Goal: Task Accomplishment & Management: Manage account settings

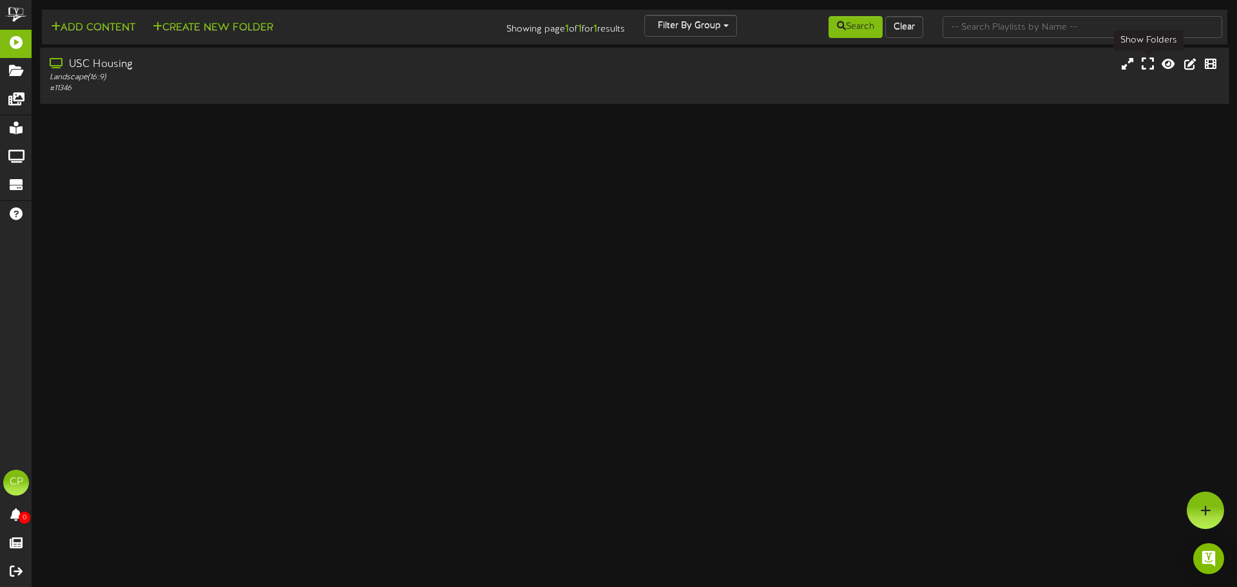
click at [1147, 68] on icon at bounding box center [1147, 64] width 12 height 14
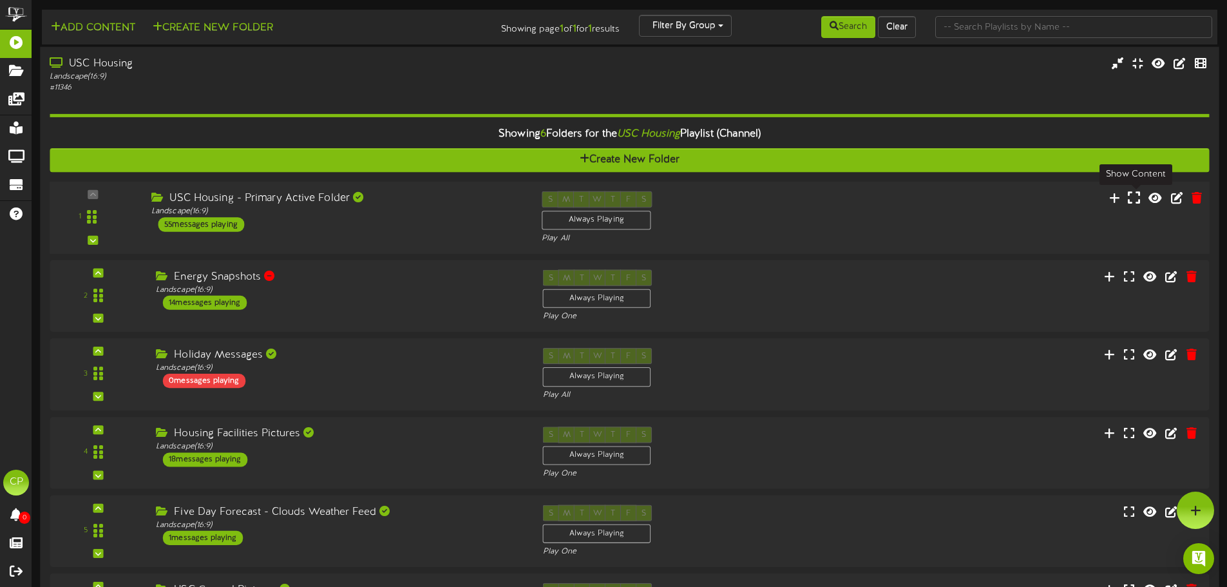
click at [1137, 204] on icon at bounding box center [1134, 197] width 12 height 14
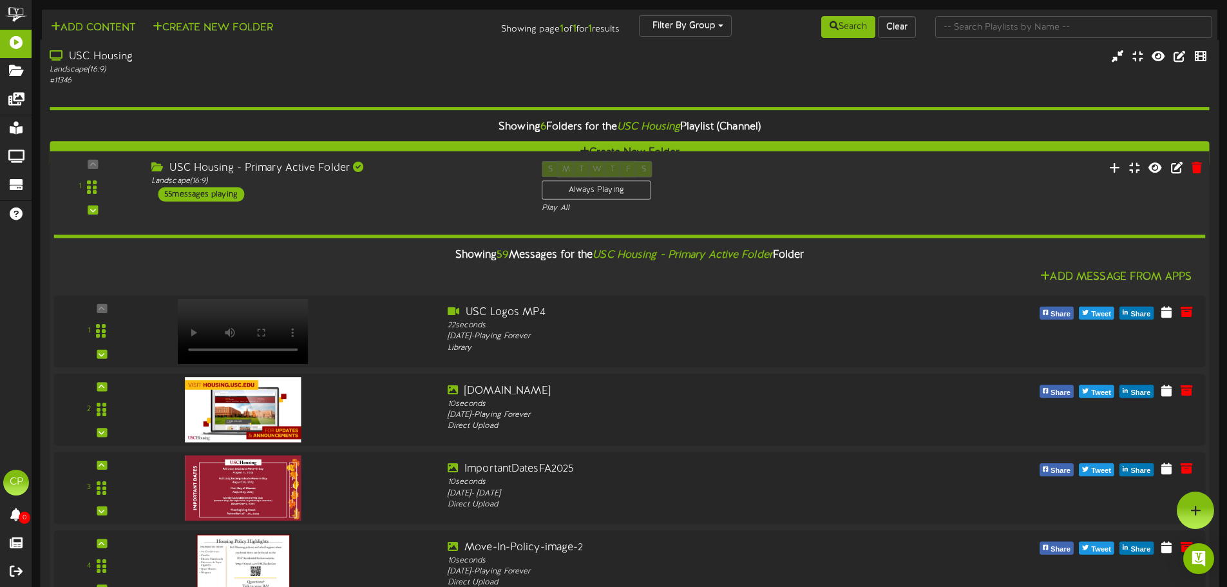
scroll to position [4251, 0]
drag, startPoint x: 94, startPoint y: 489, endPoint x: 89, endPoint y: 97, distance: 391.6
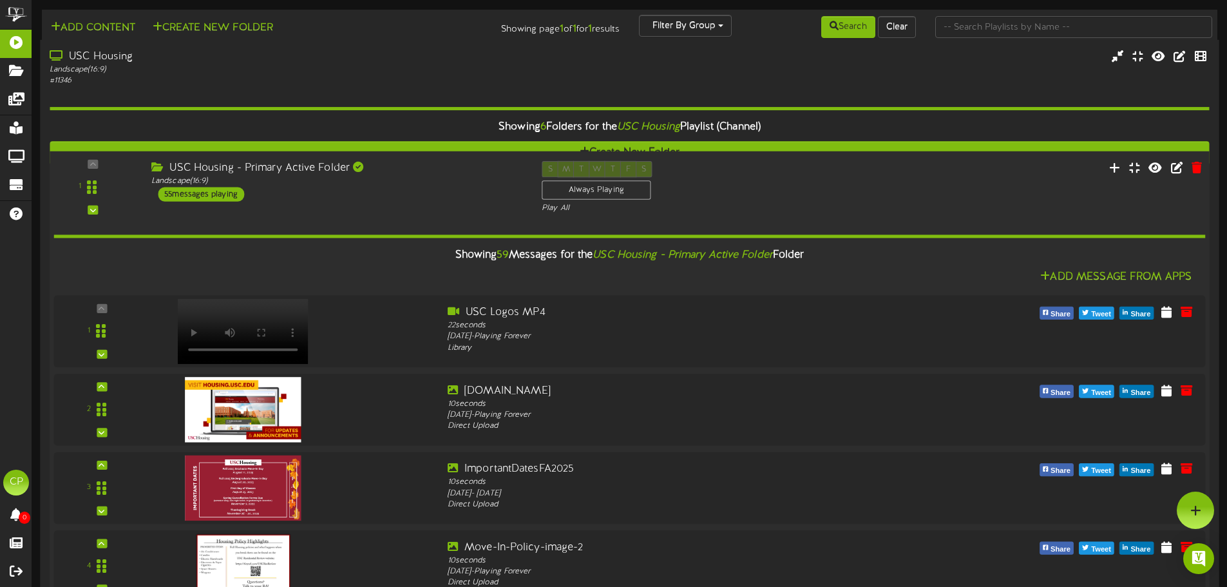
scroll to position [3929, 0]
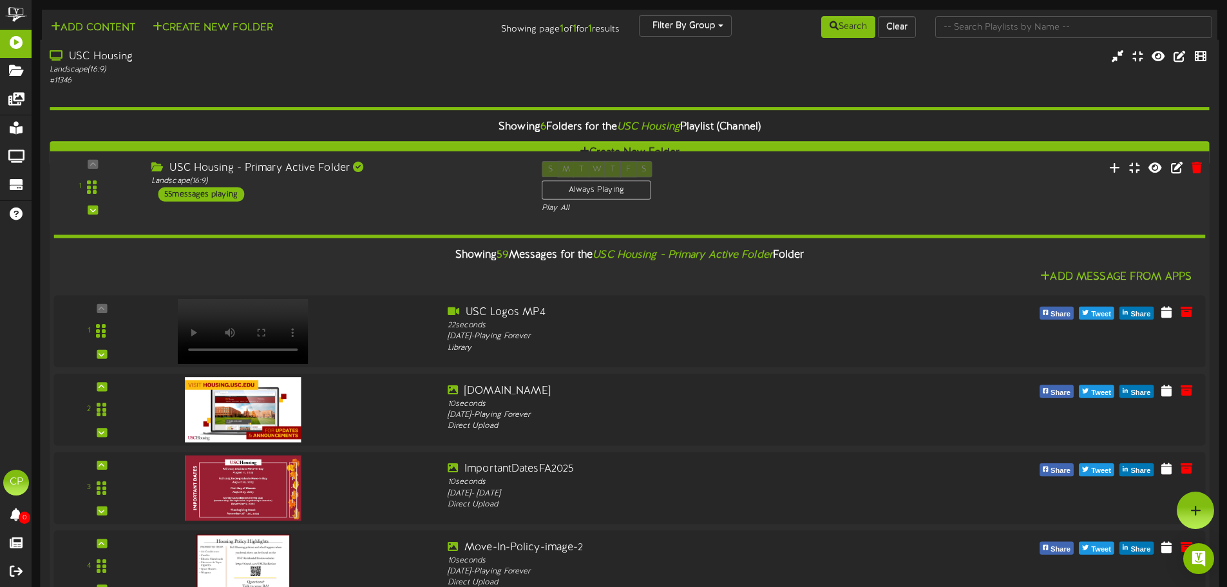
scroll to position [3156, 0]
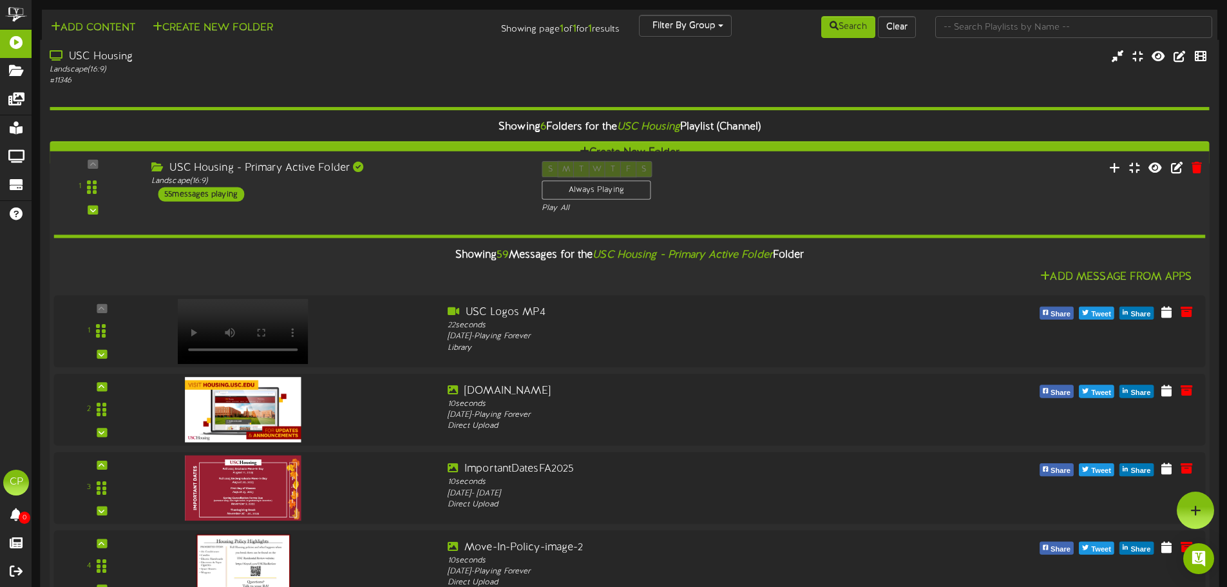
scroll to position [2576, 0]
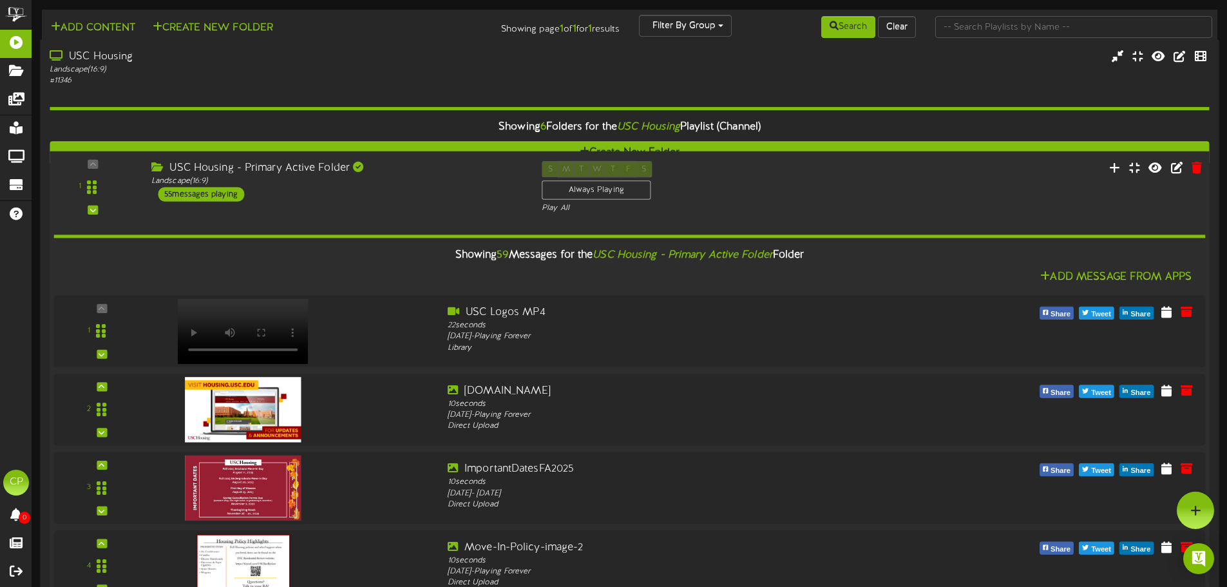
scroll to position [2254, 0]
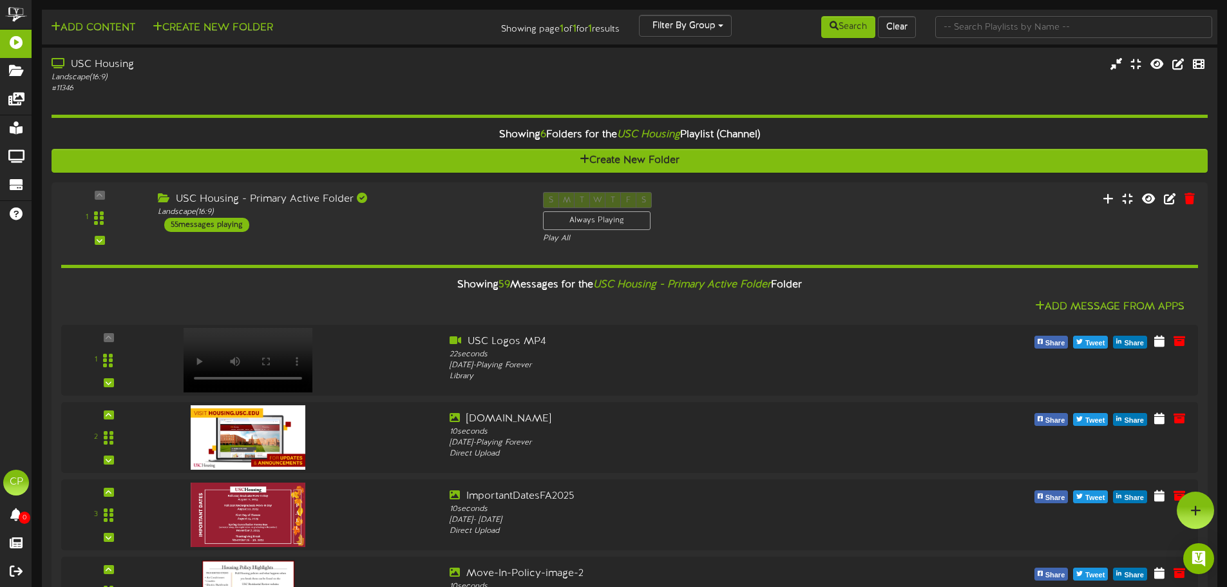
scroll to position [2061, 0]
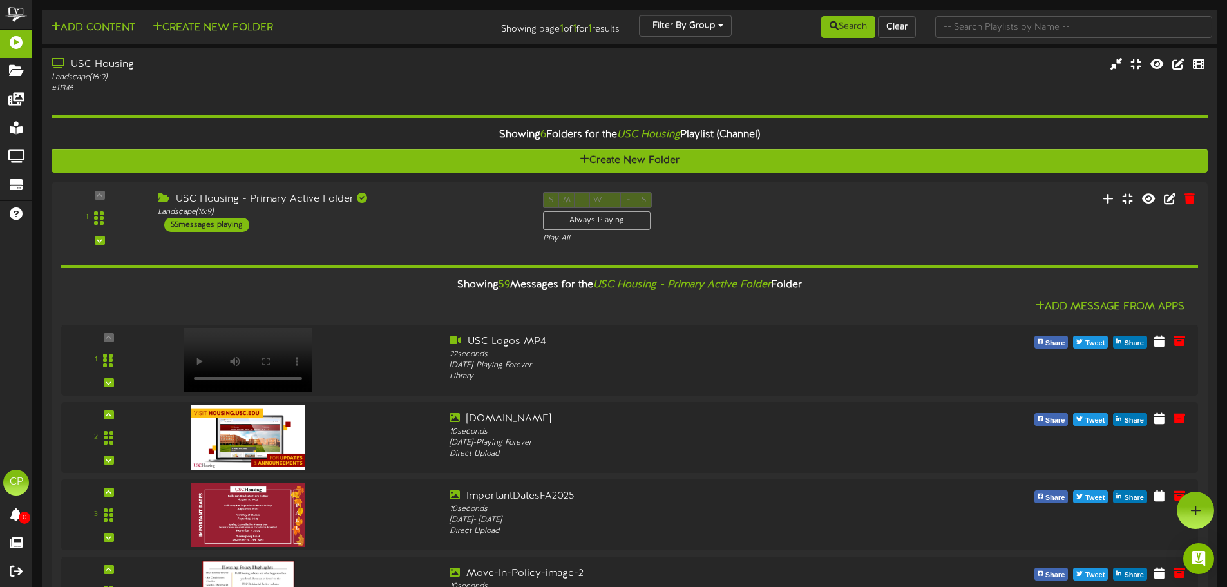
scroll to position [1353, 0]
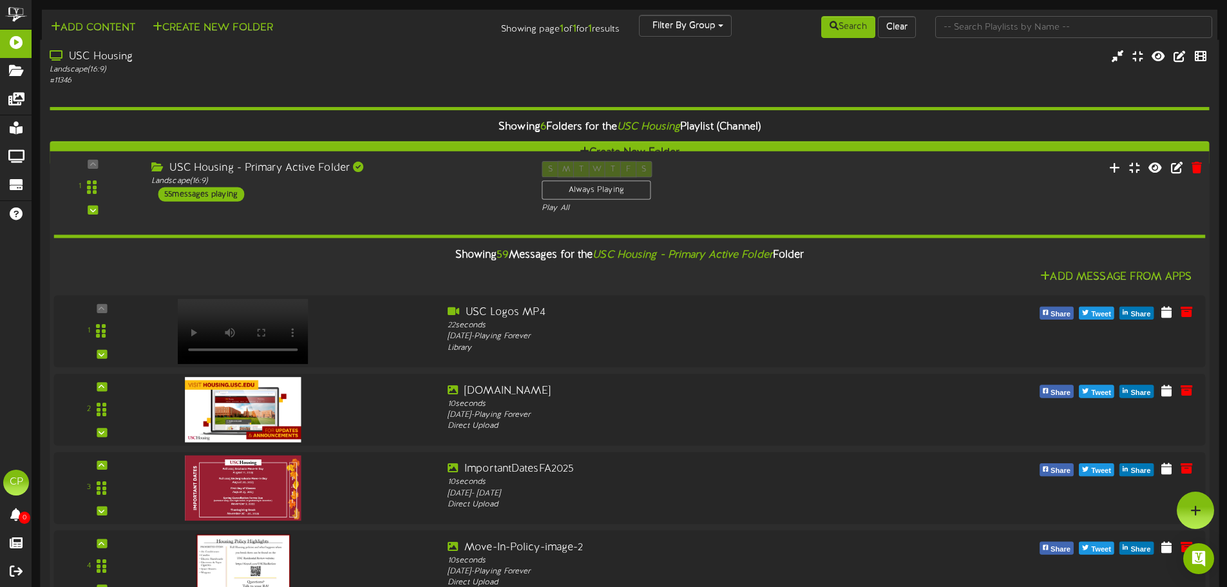
scroll to position [1095, 0]
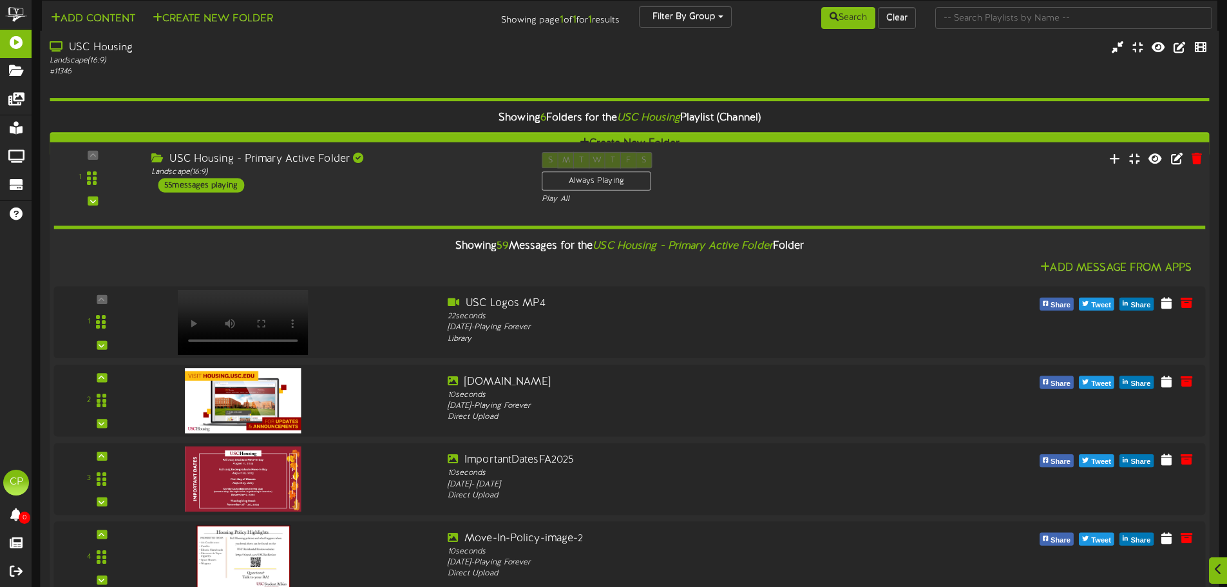
scroll to position [966, 0]
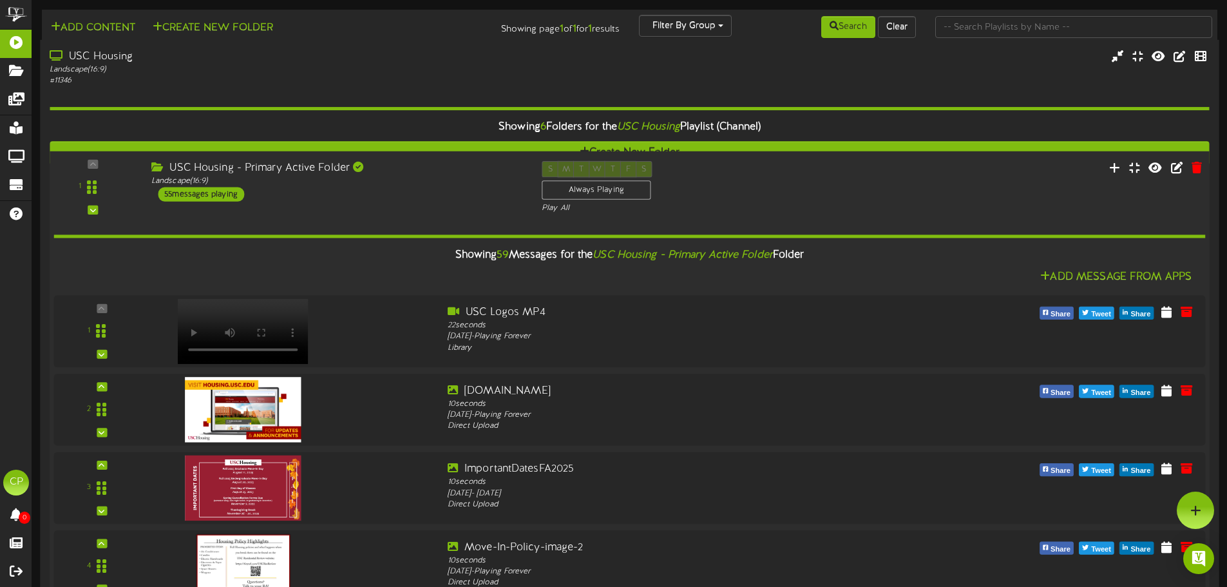
scroll to position [773, 0]
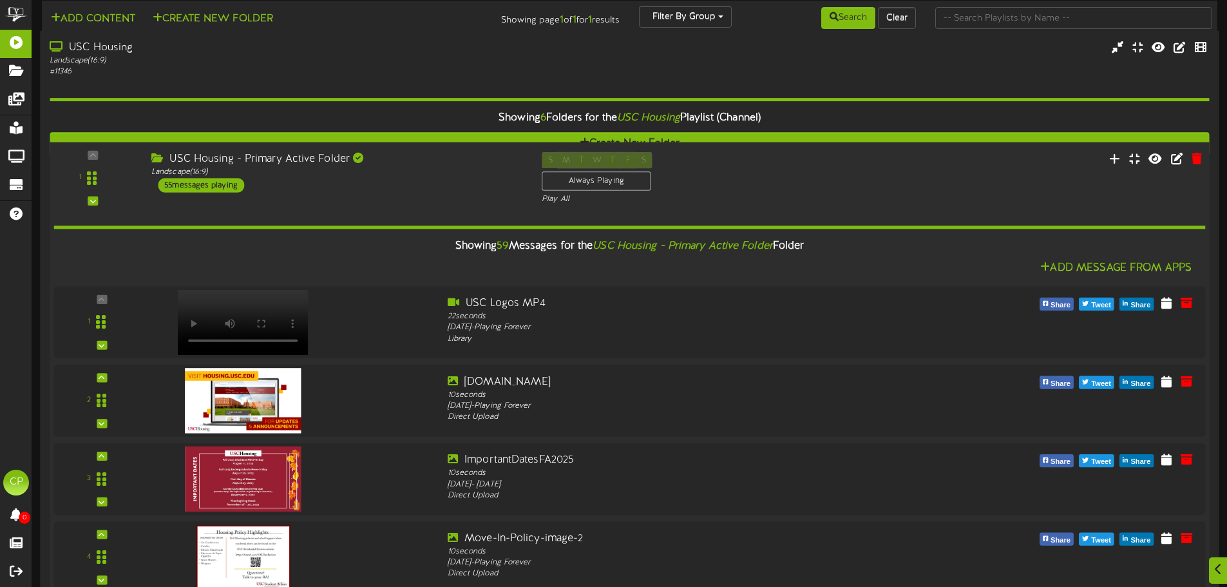
scroll to position [4315, 0]
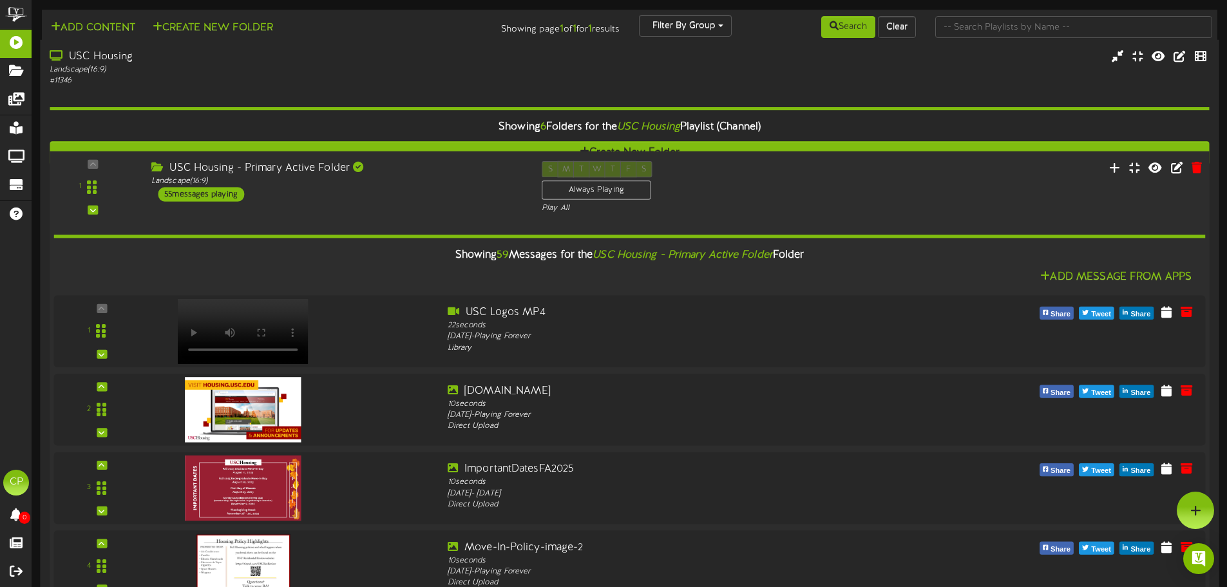
scroll to position [4058, 0]
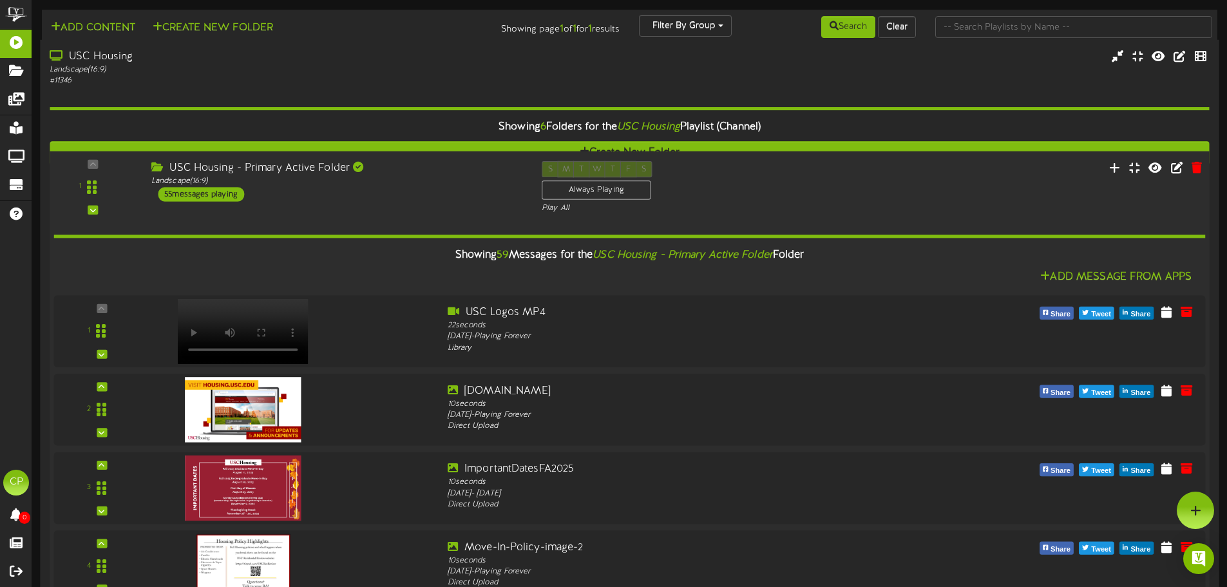
scroll to position [3156, 0]
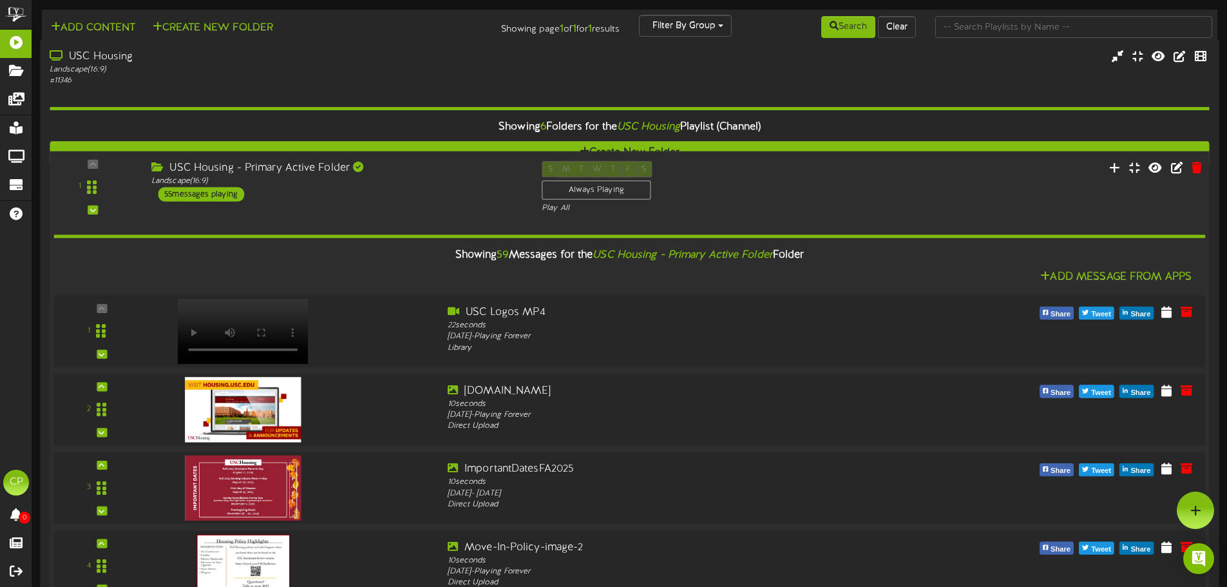
scroll to position [2576, 0]
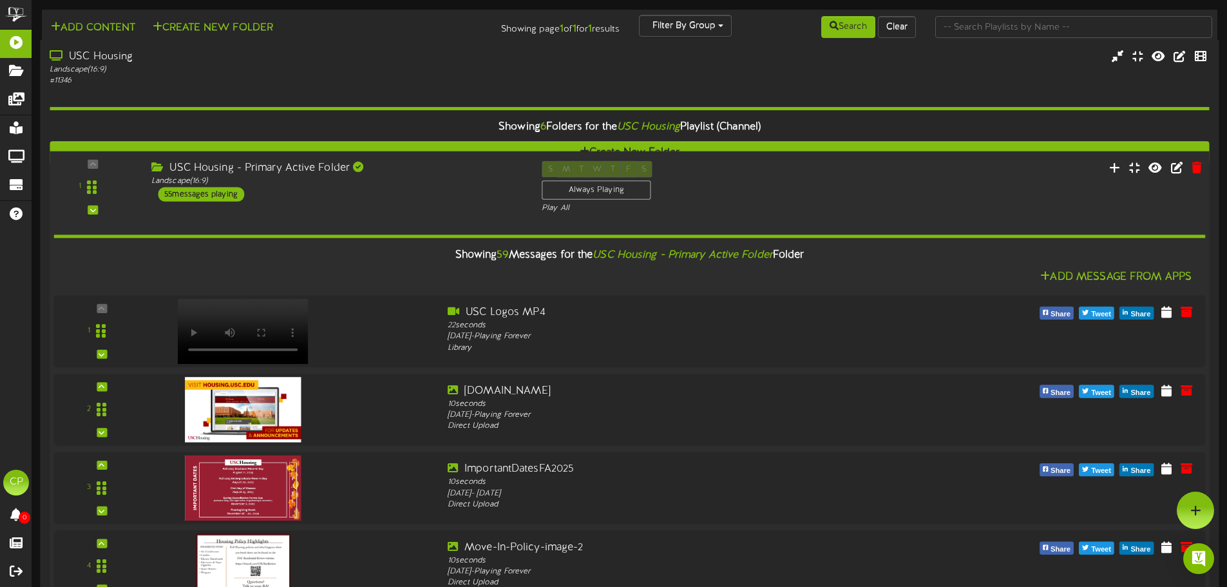
scroll to position [2319, 0]
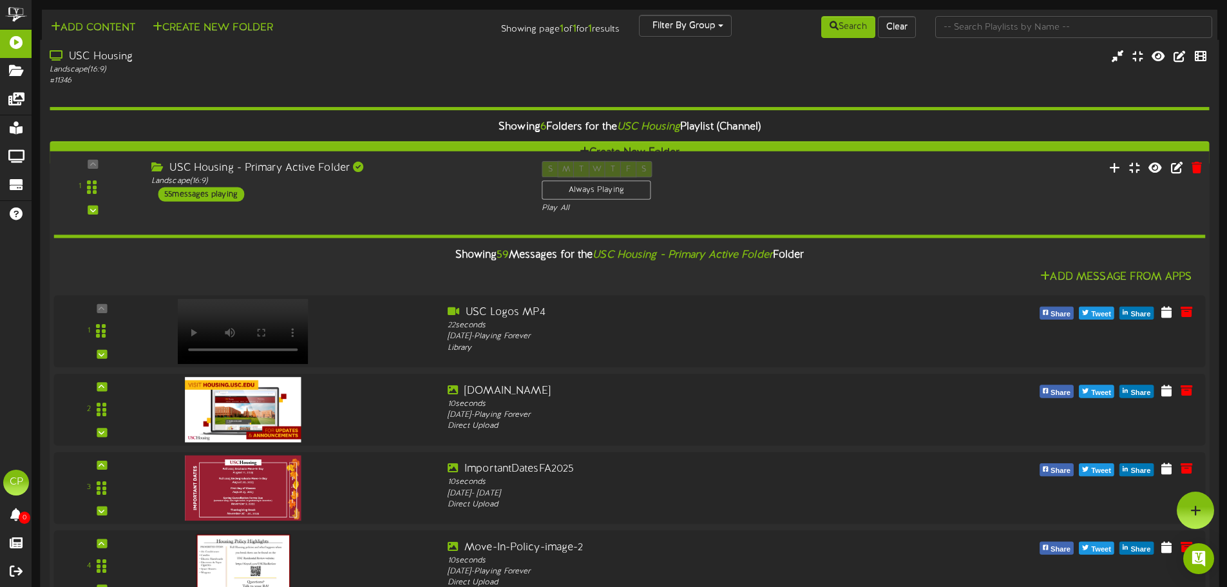
scroll to position [2061, 0]
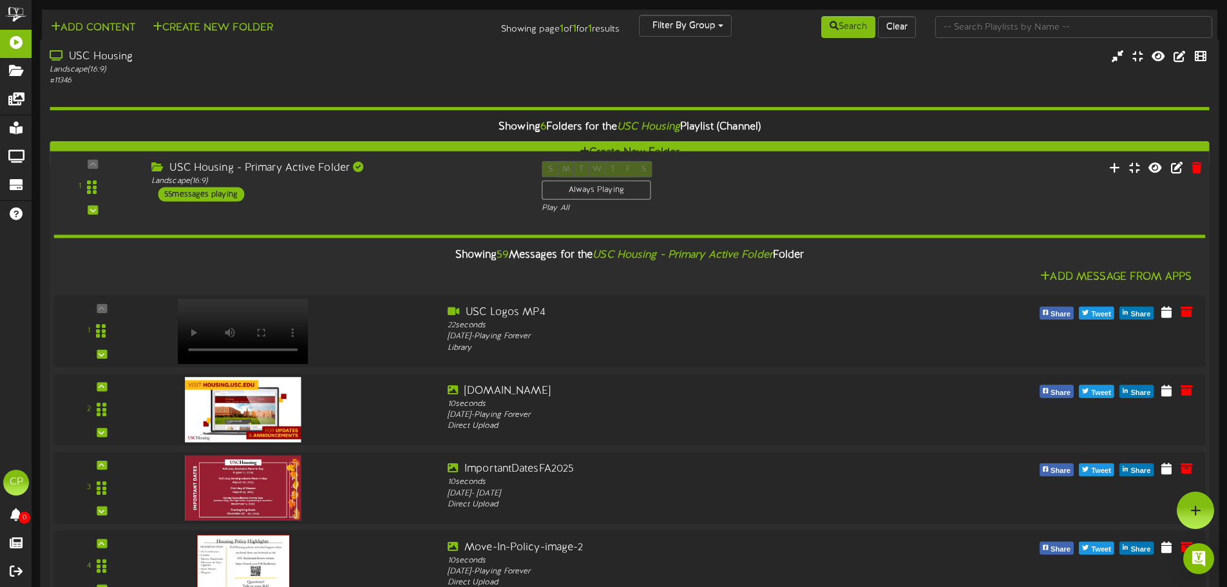
scroll to position [1868, 0]
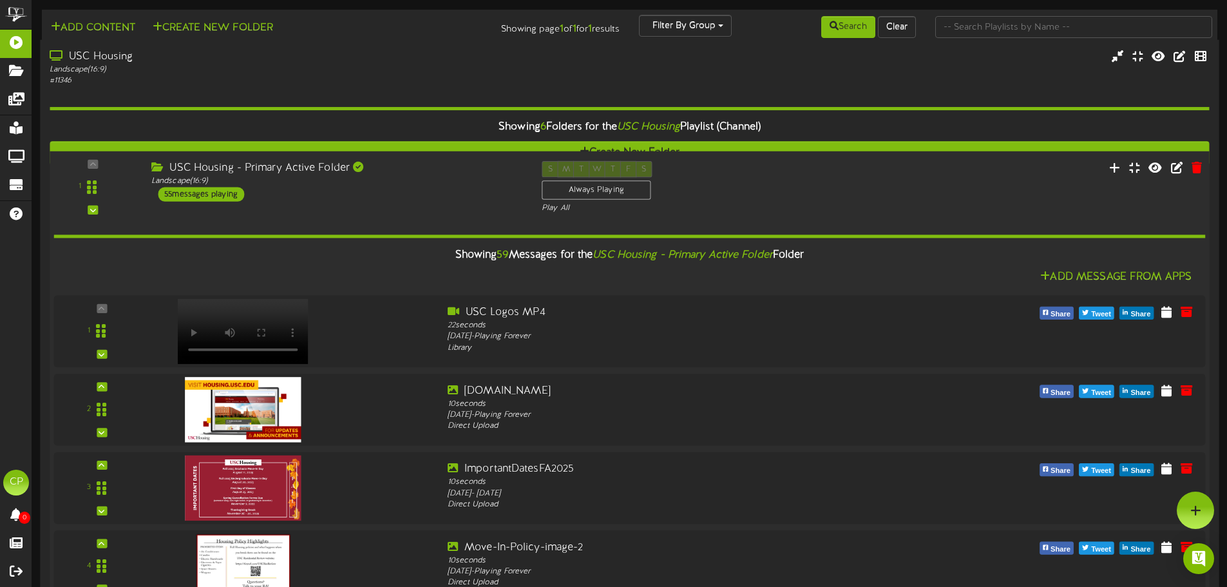
scroll to position [773, 0]
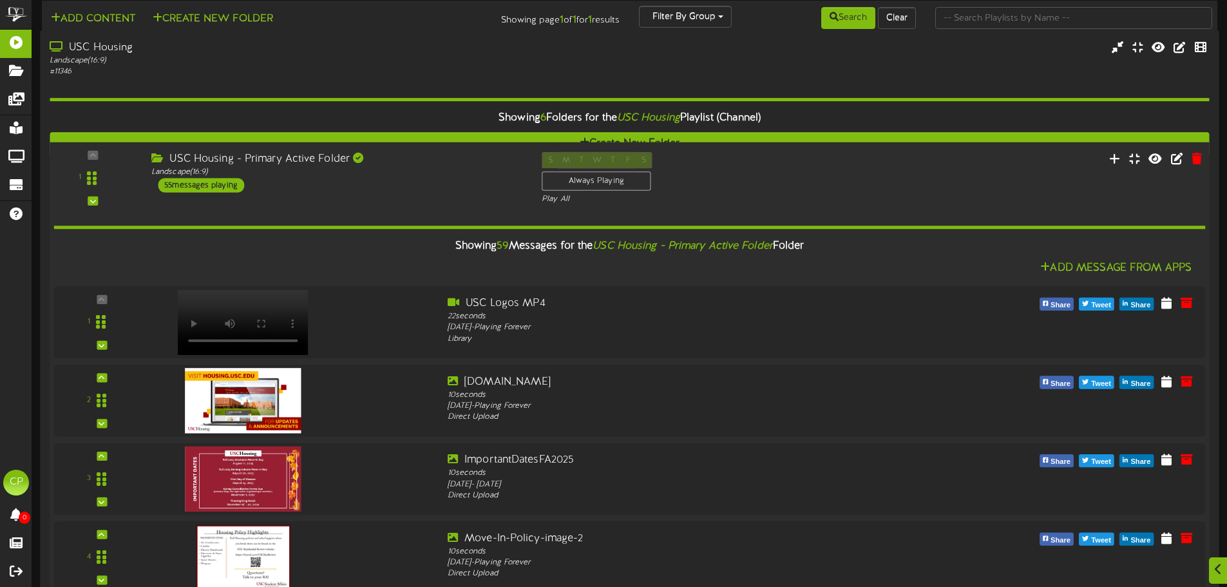
scroll to position [1417, 0]
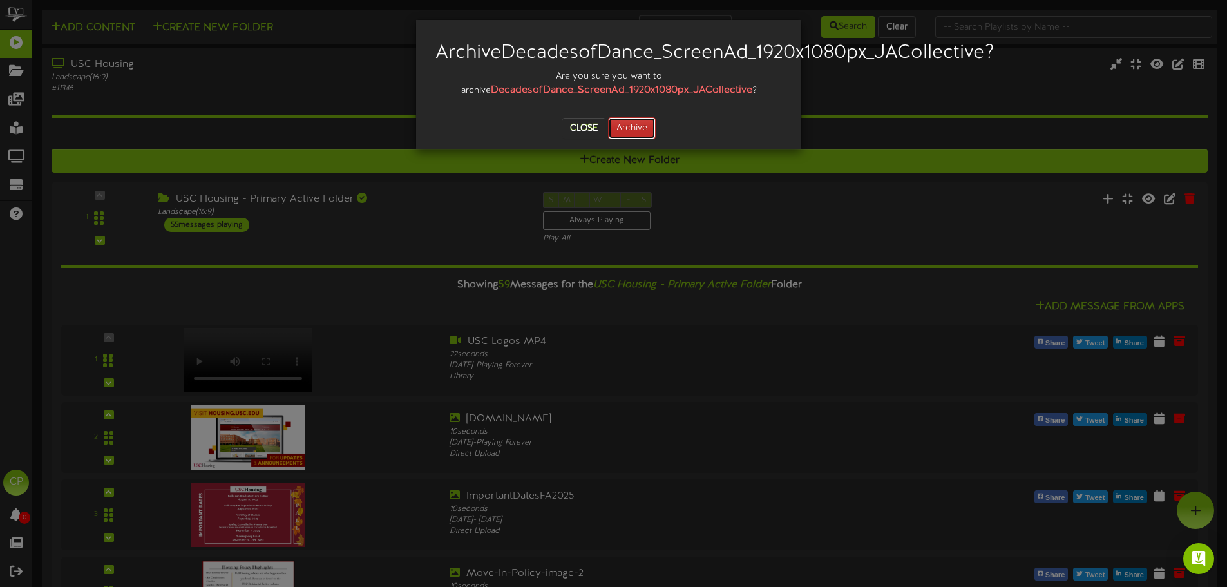
click at [632, 139] on button "Archive" at bounding box center [632, 128] width 48 height 22
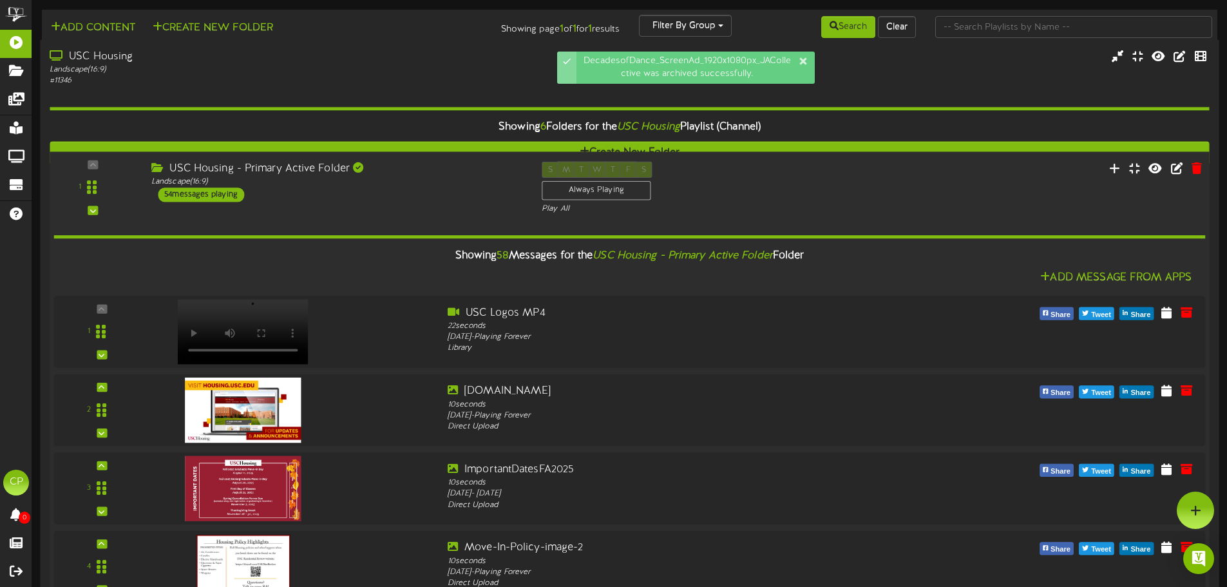
scroll to position [4315, 0]
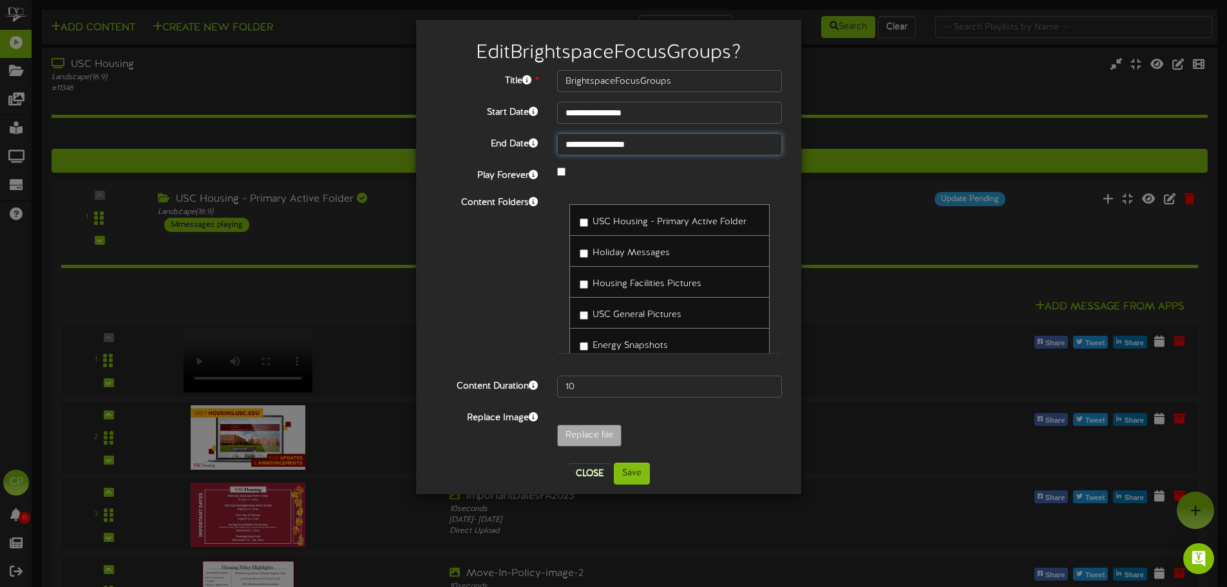
click at [687, 143] on input "**********" at bounding box center [669, 144] width 225 height 22
type input "**********"
click at [667, 111] on input "**********" at bounding box center [669, 113] width 225 height 22
select select "*"
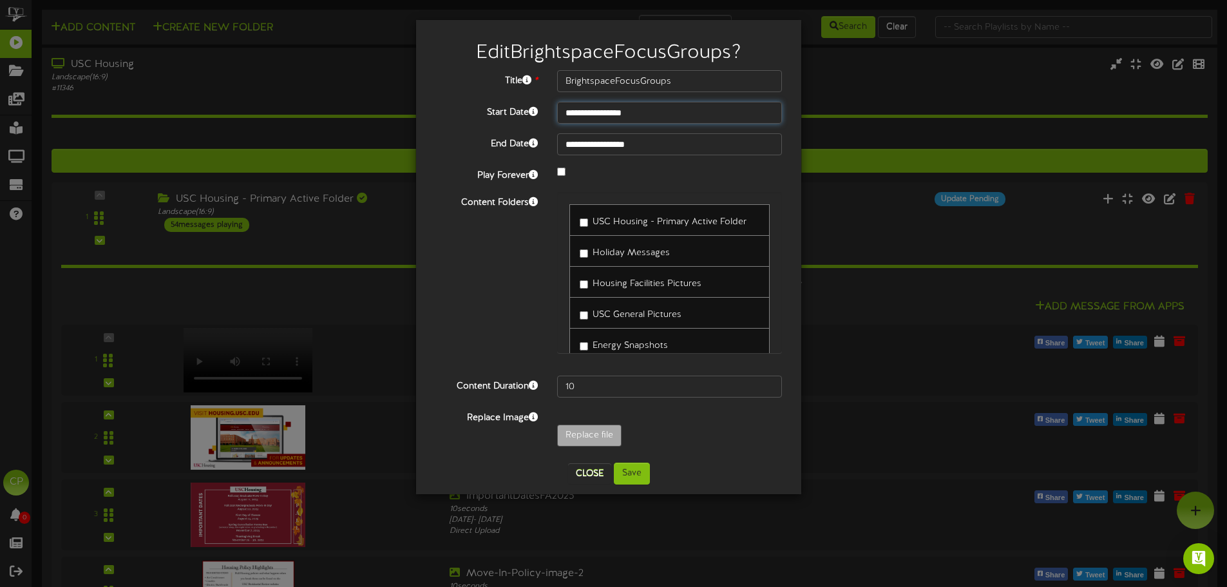
type input "**********"
click at [629, 474] on button "Save" at bounding box center [632, 473] width 36 height 22
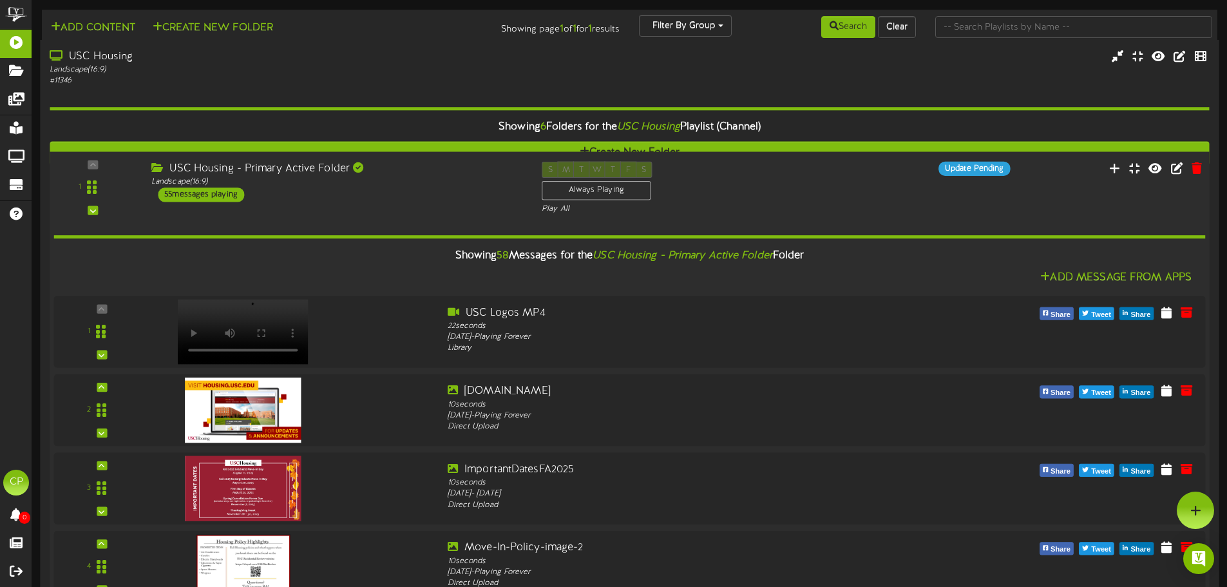
scroll to position [4187, 0]
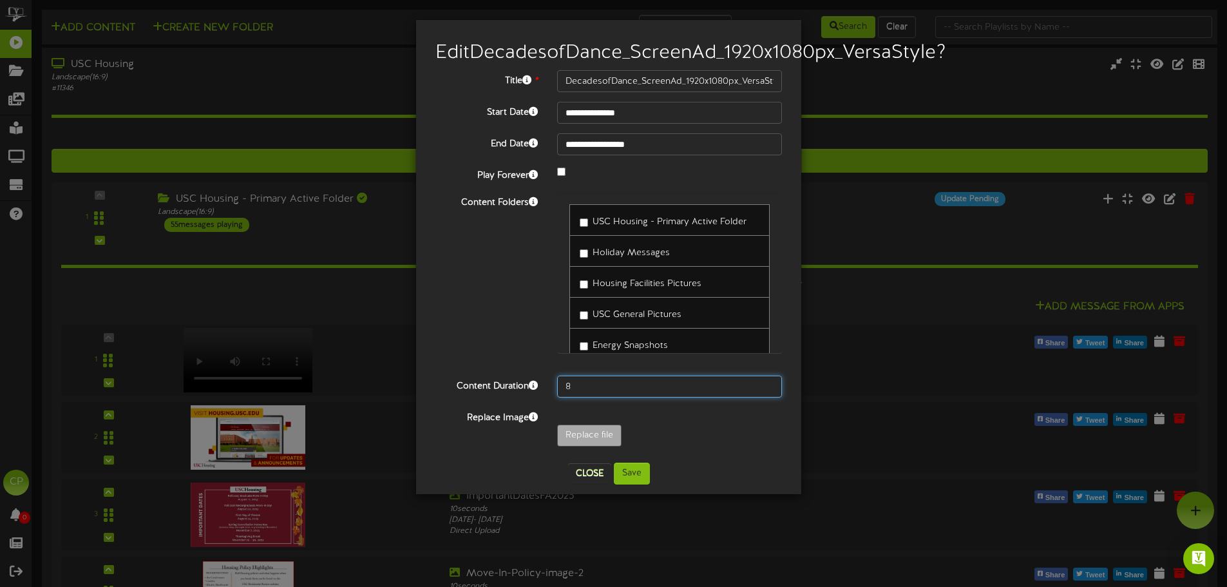
click at [587, 397] on input "8" at bounding box center [669, 387] width 225 height 22
type input "10"
click at [633, 484] on button "Save" at bounding box center [632, 473] width 36 height 22
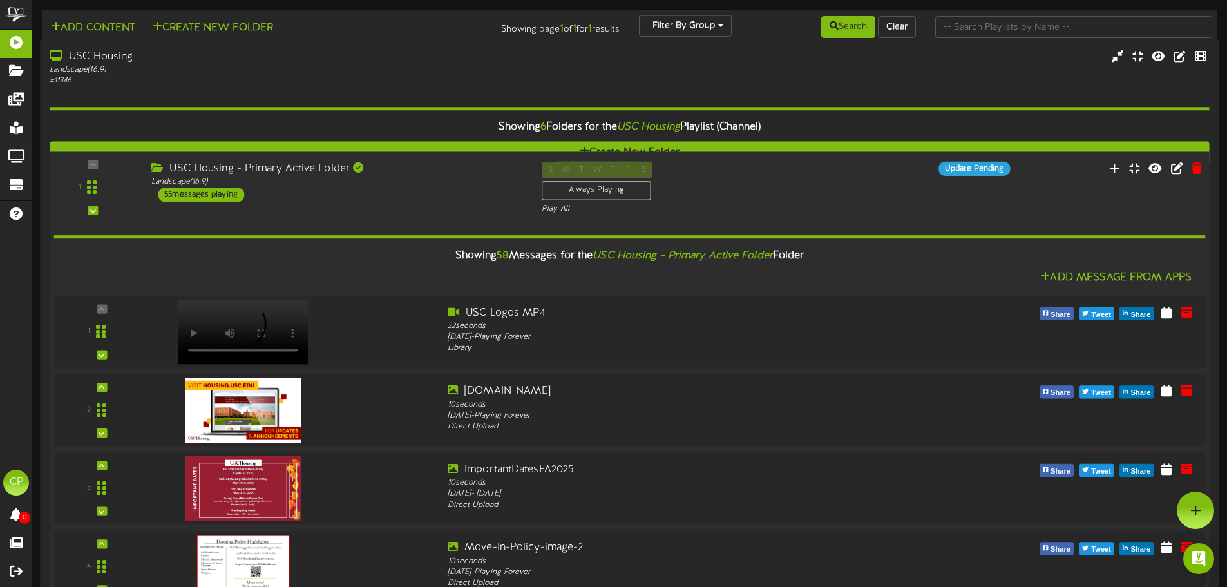
scroll to position [773, 0]
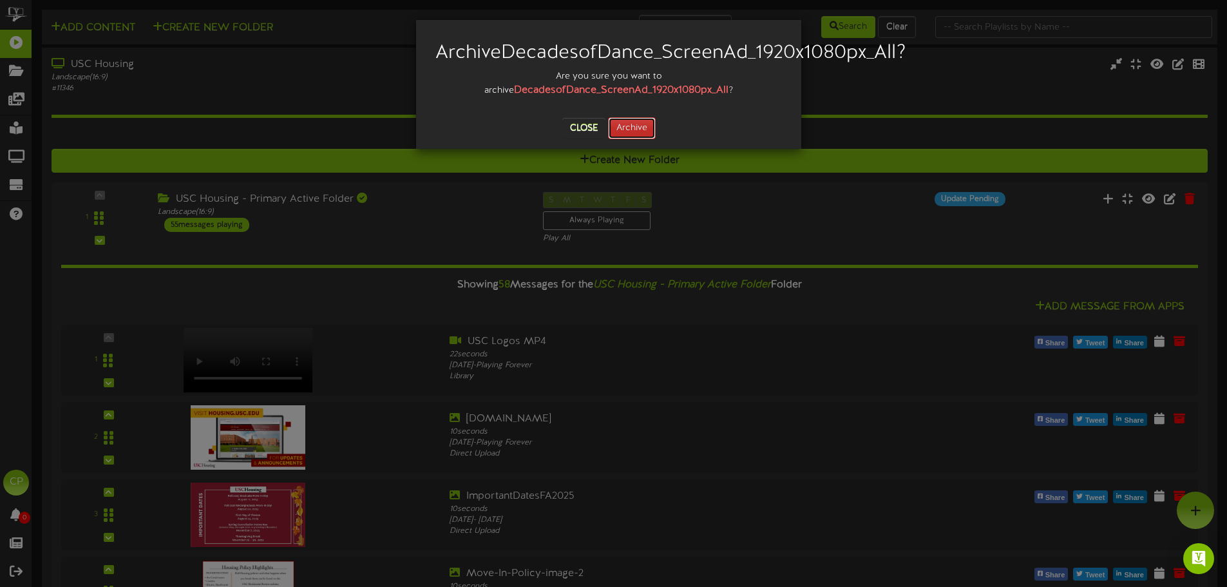
click at [636, 139] on button "Archive" at bounding box center [632, 128] width 48 height 22
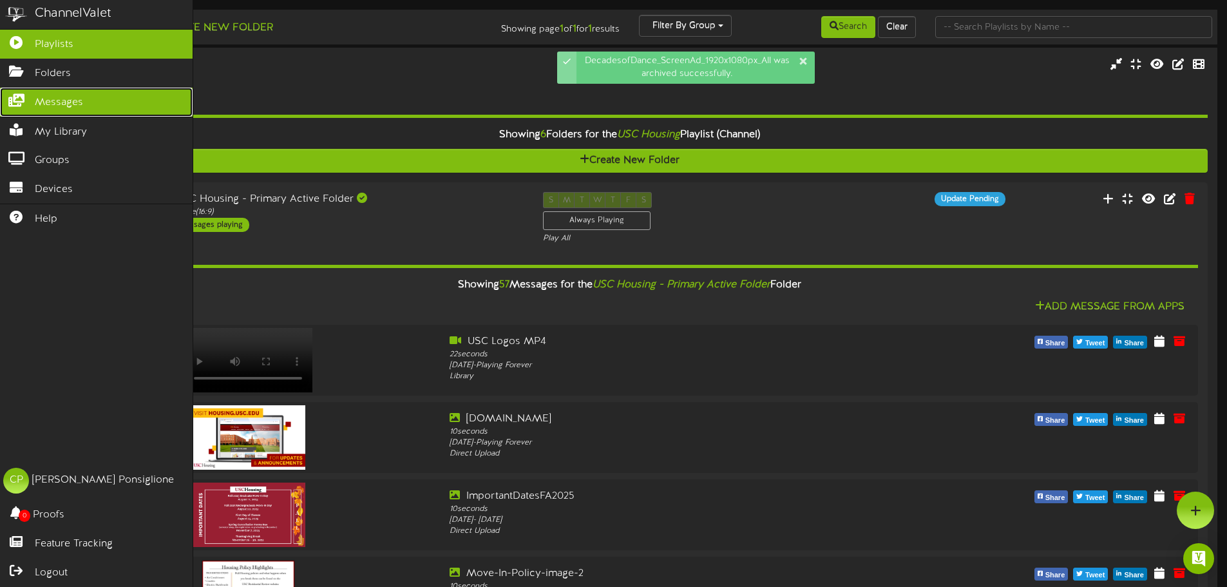
click at [43, 106] on span "Messages" at bounding box center [59, 102] width 48 height 15
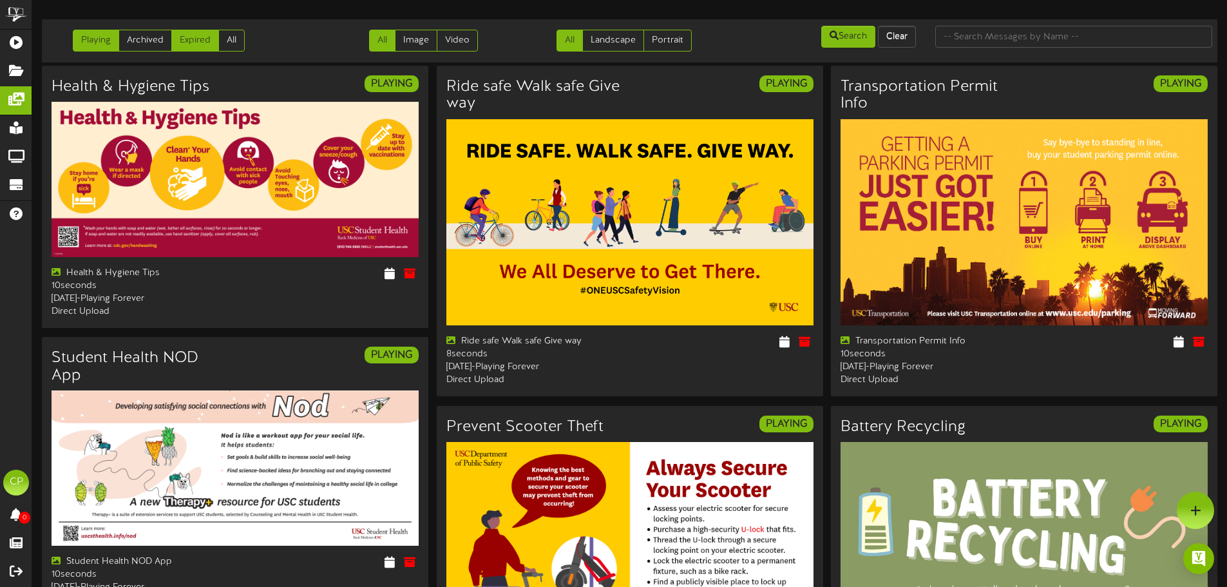
click at [191, 46] on link "Expired" at bounding box center [195, 41] width 48 height 22
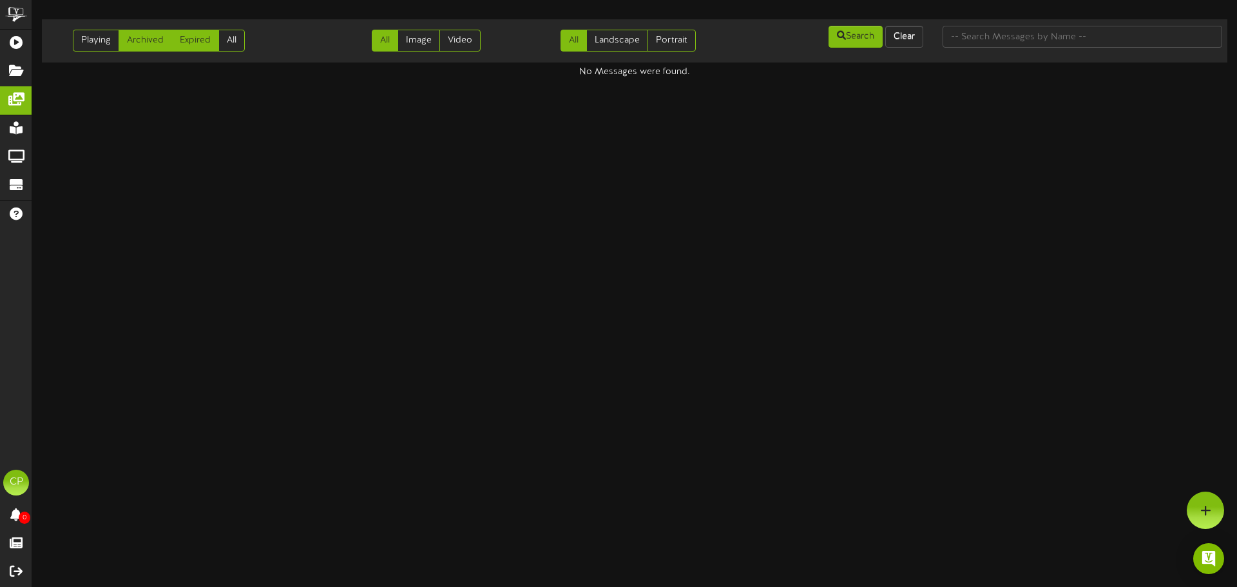
click at [138, 44] on link "Archived" at bounding box center [145, 41] width 53 height 22
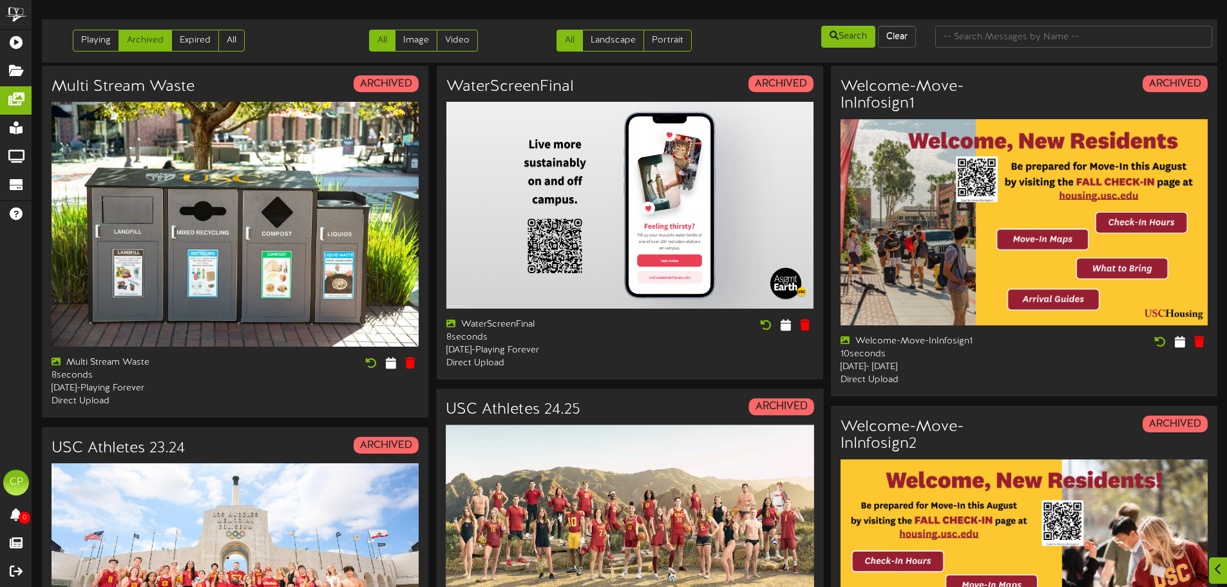
scroll to position [966, 0]
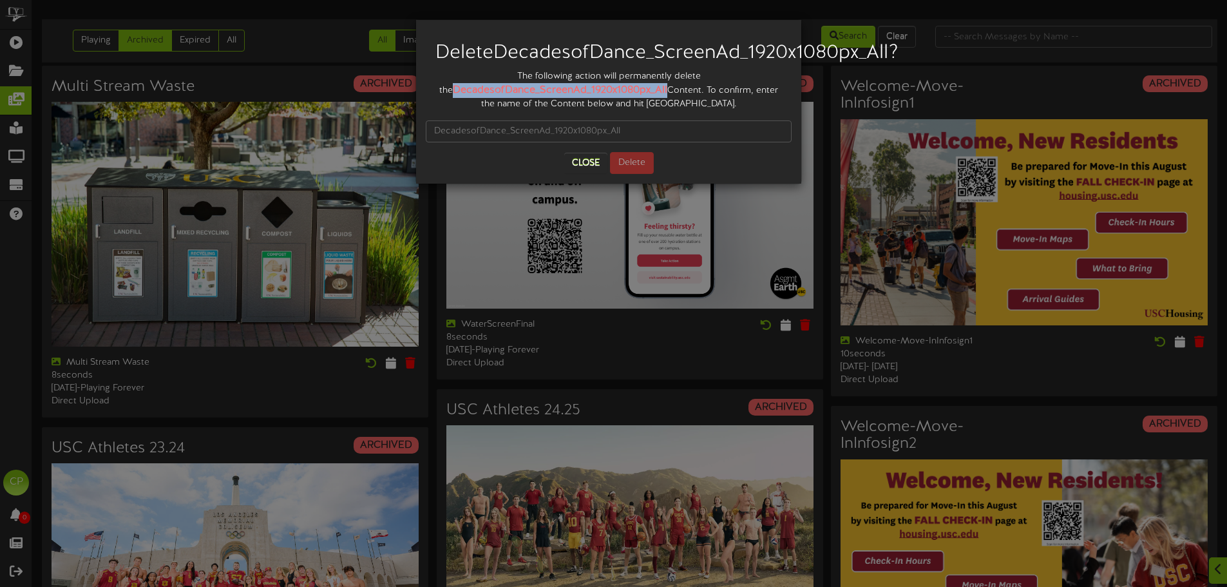
drag, startPoint x: 442, startPoint y: 107, endPoint x: 651, endPoint y: 108, distance: 209.3
click at [651, 108] on div "The following action will permanently delete the DecadesofDance_ScreenAd_1920x1…" at bounding box center [609, 90] width 366 height 41
copy strong "DecadesofDance_ScreenAd_1920x1080px_All"
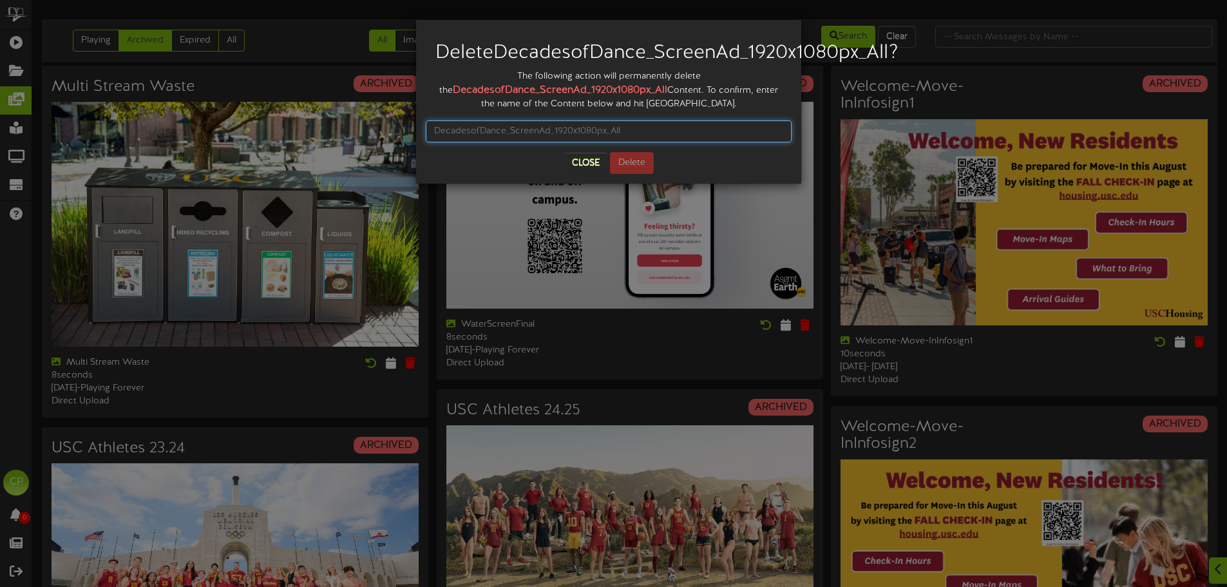
click at [461, 142] on input "text" at bounding box center [609, 131] width 366 height 22
paste input "DecadesofDance_ScreenAd_1920x1080px_All"
type input "DecadesofDance_ScreenAd_1920x1080px_All"
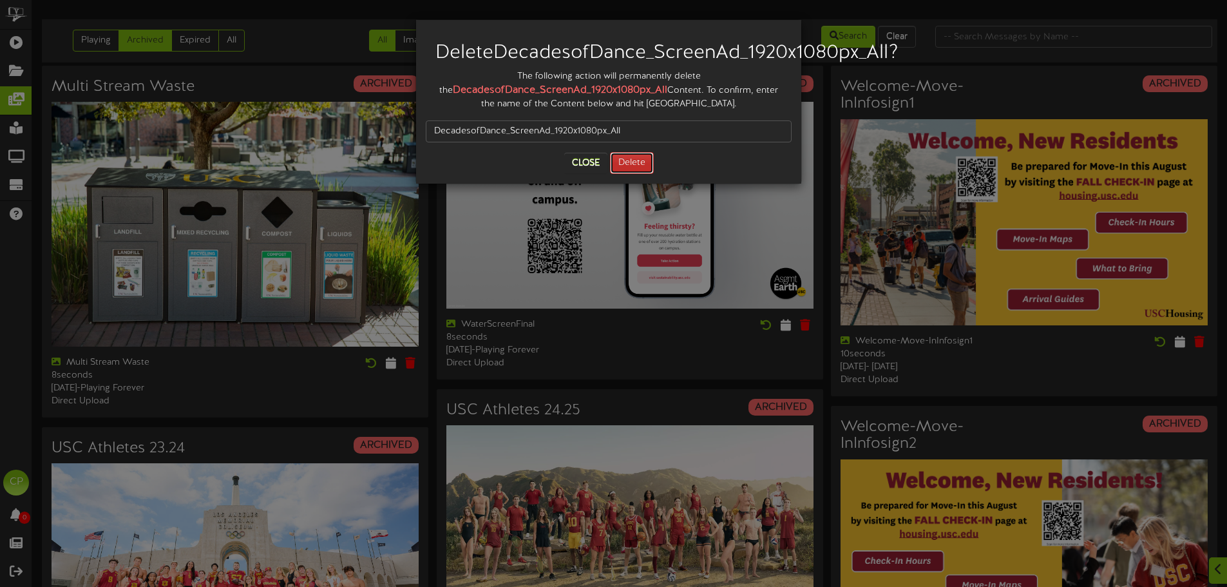
click at [636, 174] on button "Delete" at bounding box center [632, 163] width 44 height 22
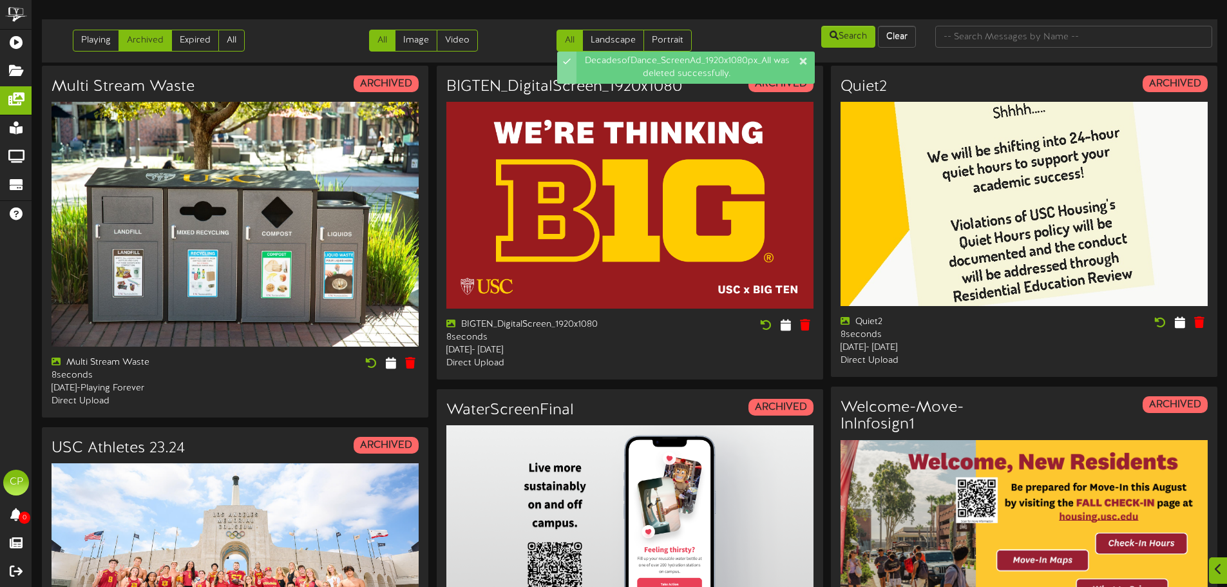
scroll to position [1206, 0]
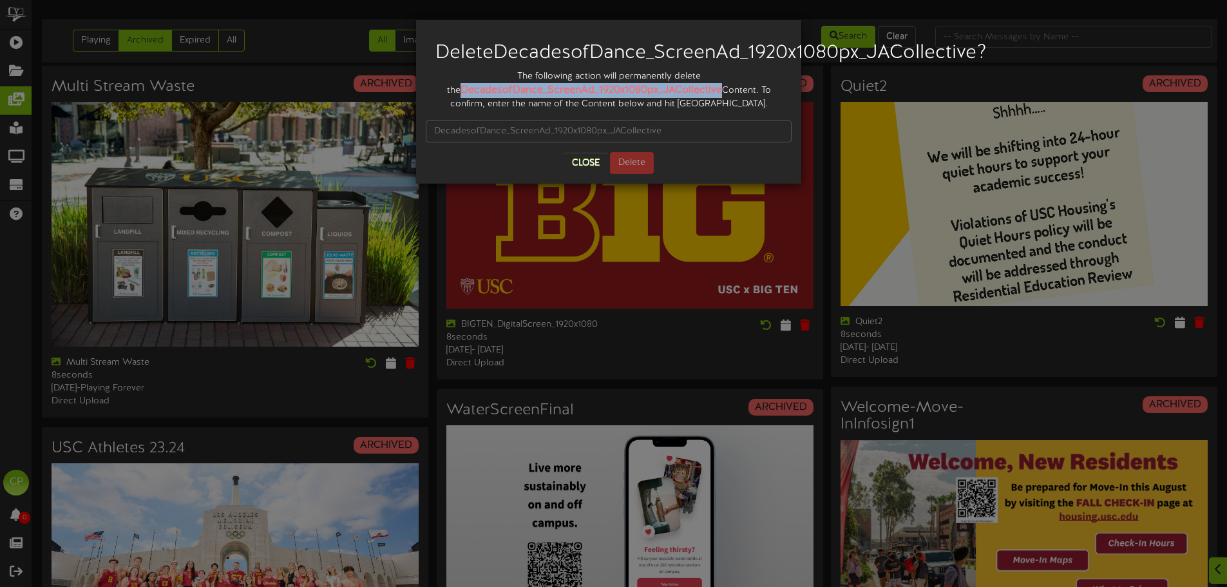
drag, startPoint x: 436, startPoint y: 113, endPoint x: 692, endPoint y: 109, distance: 256.4
click at [692, 96] on strong "DecadesofDance_ScreenAd_1920x1080px_JACollective" at bounding box center [591, 90] width 261 height 12
copy strong "DecadesofDance_ScreenAd_1920x1080px_JACollective"
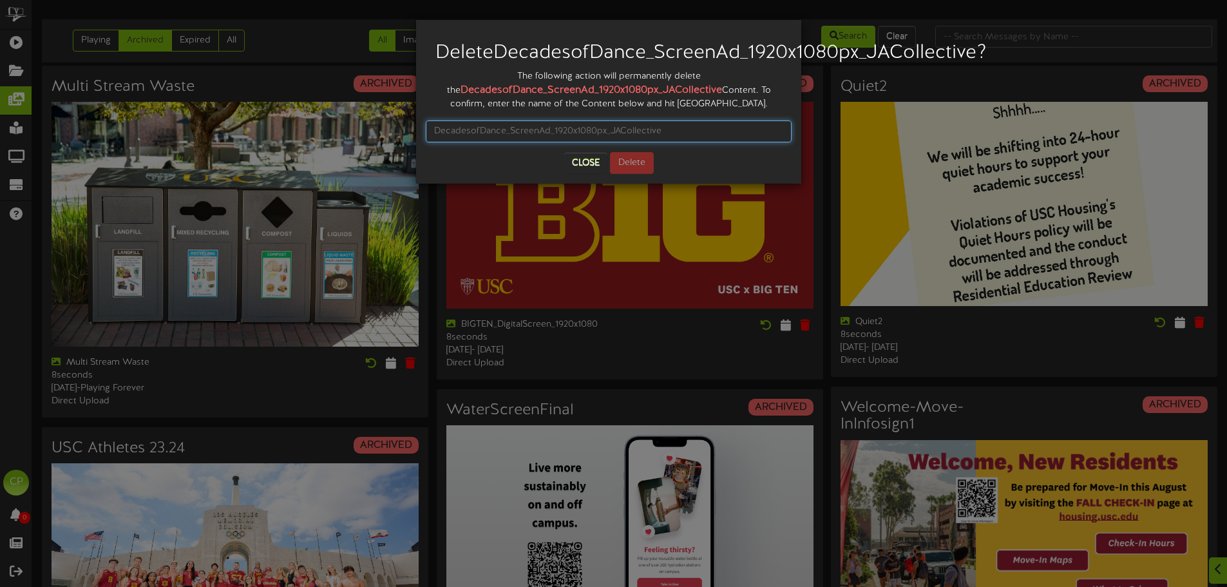
click at [556, 142] on input "text" at bounding box center [609, 131] width 366 height 22
paste input "DecadesofDance_ScreenAd_1920x1080px_JACollective"
type input "DecadesofDance_ScreenAd_1920x1080px_JACollective"
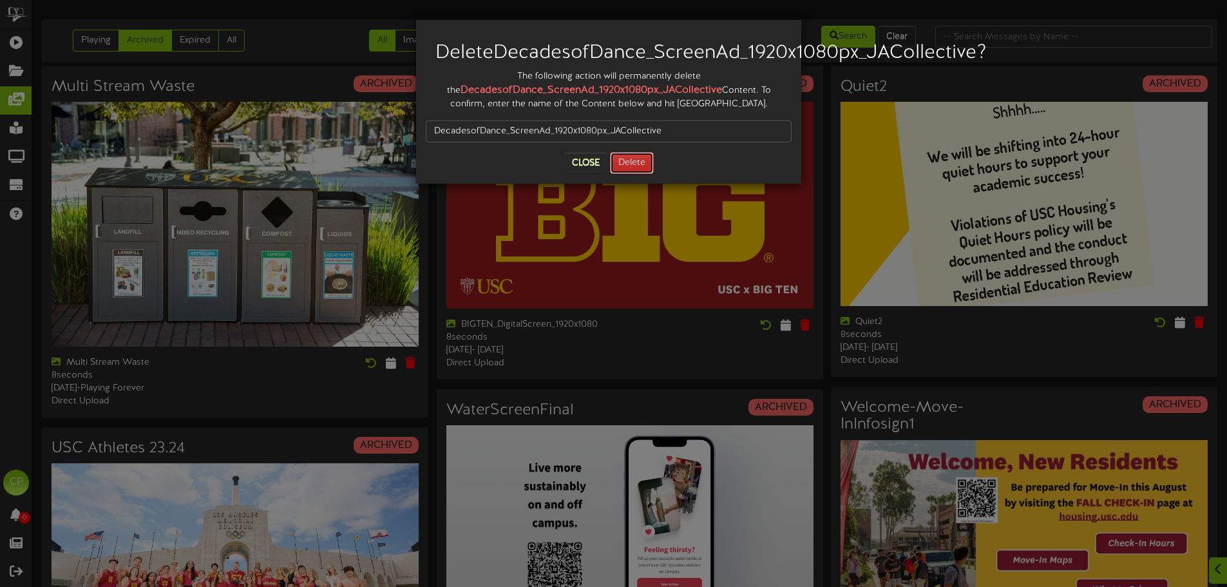
click at [629, 174] on button "Delete" at bounding box center [632, 163] width 44 height 22
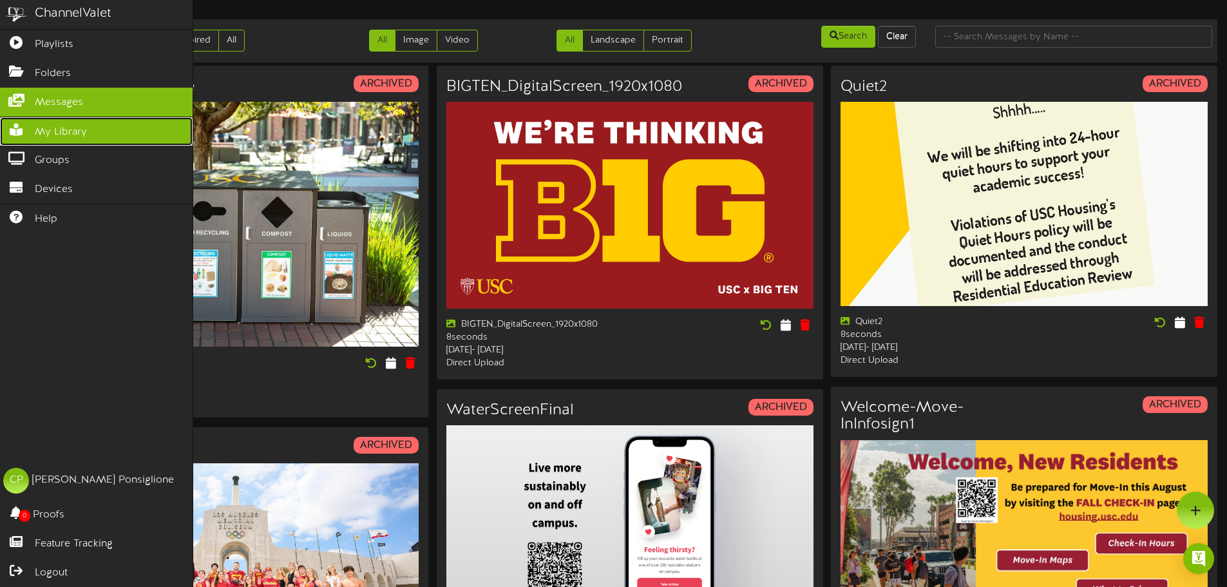
click at [52, 125] on span "My Library" at bounding box center [61, 132] width 52 height 15
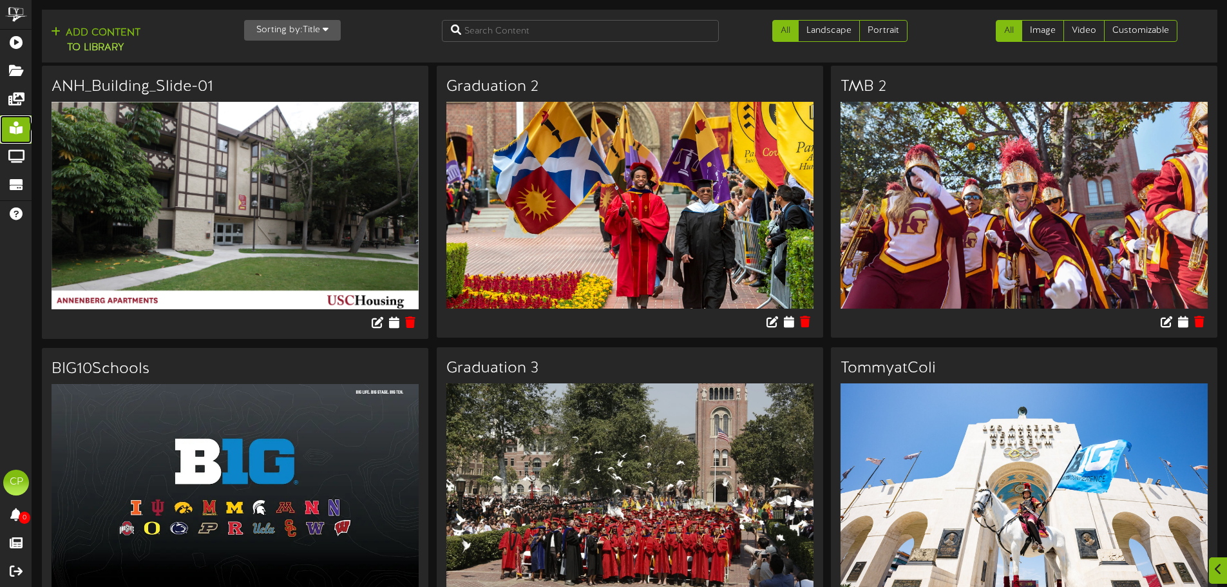
scroll to position [4610, 0]
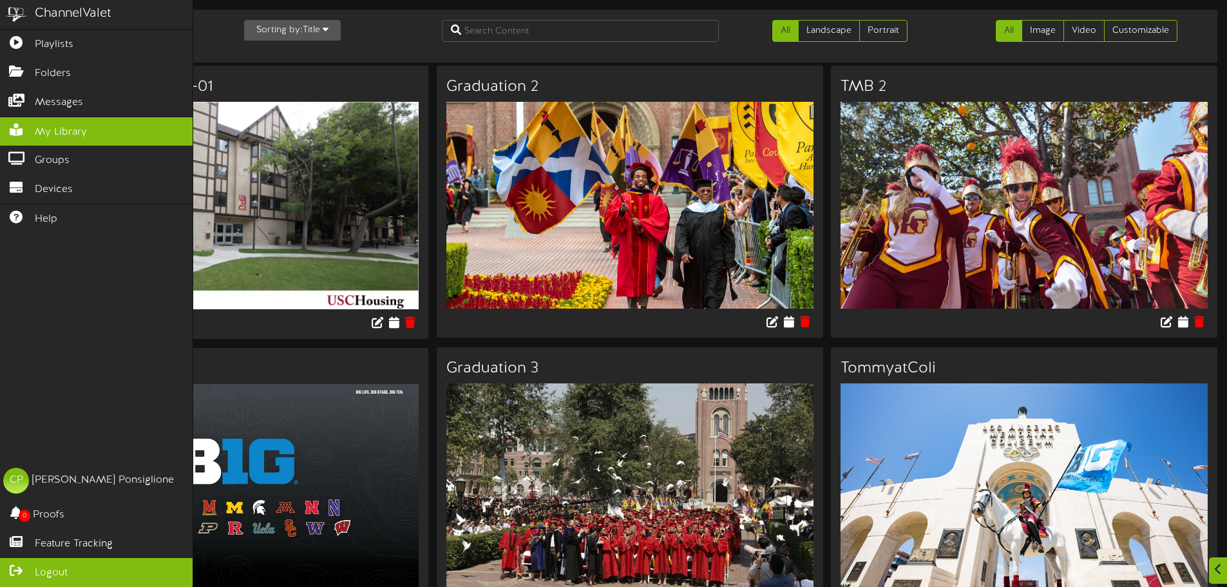
click at [48, 573] on span "Logout" at bounding box center [51, 573] width 33 height 15
